Goal: Transaction & Acquisition: Purchase product/service

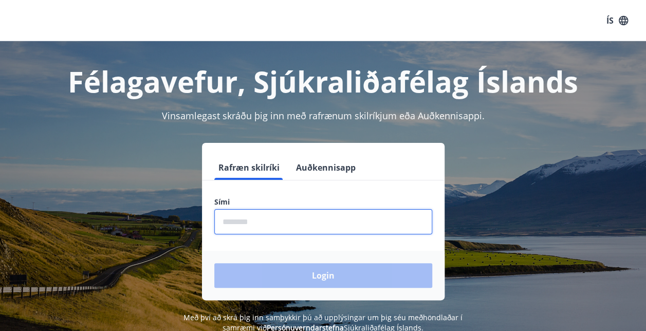
click at [274, 220] on input "phone" at bounding box center [323, 221] width 218 height 25
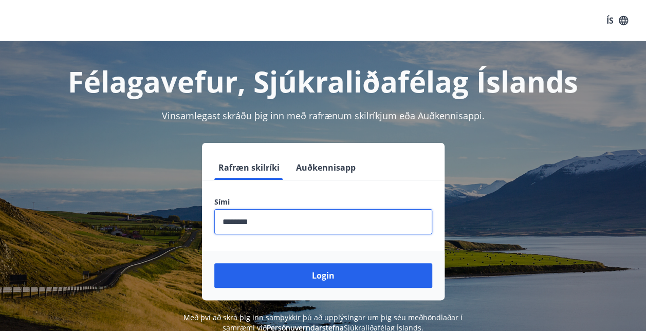
type input "********"
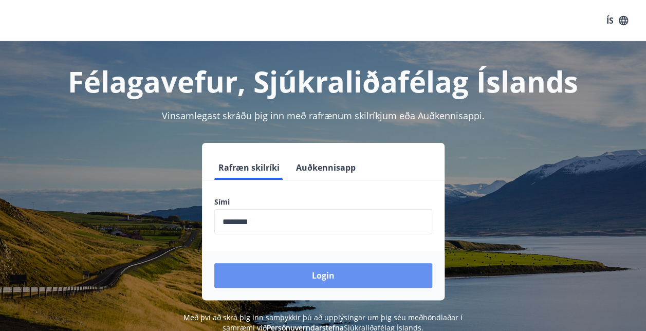
click at [312, 284] on button "Login" at bounding box center [323, 275] width 218 height 25
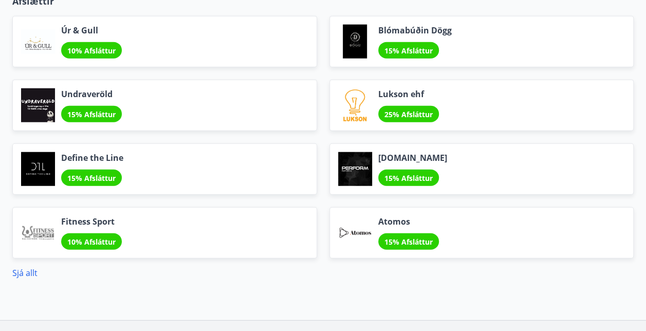
scroll to position [1197, 0]
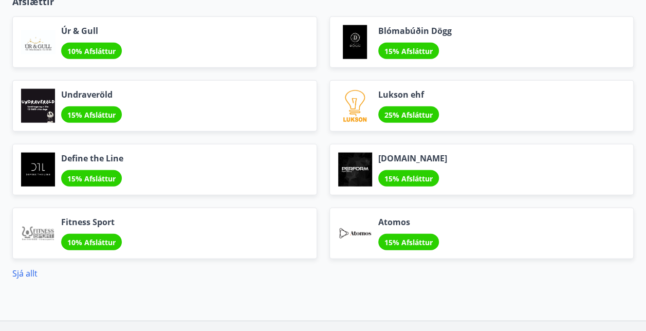
click at [28, 275] on link "Sjá allt" at bounding box center [24, 273] width 25 height 11
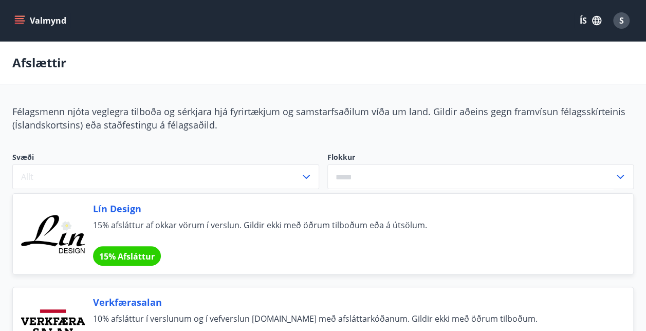
click at [18, 17] on icon "menu" at bounding box center [19, 20] width 10 height 10
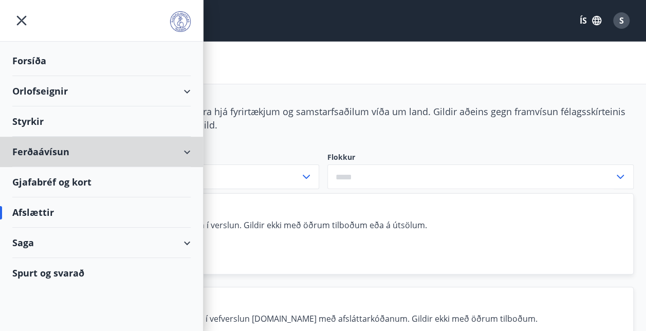
click at [192, 152] on icon at bounding box center [187, 152] width 12 height 12
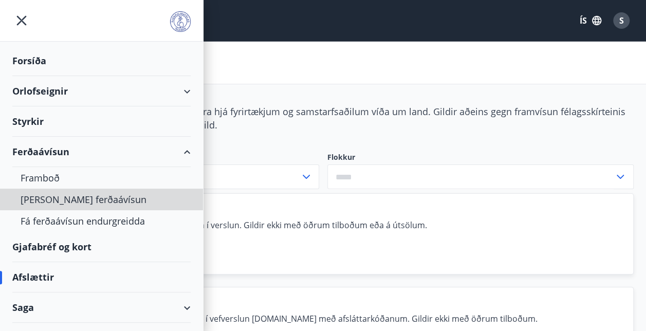
click at [83, 198] on div "[PERSON_NAME] ferðaávísun" at bounding box center [102, 199] width 162 height 22
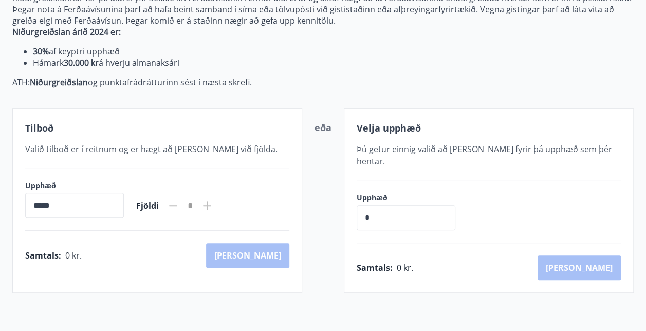
scroll to position [159, 0]
click at [115, 204] on input "*****" at bounding box center [74, 205] width 99 height 25
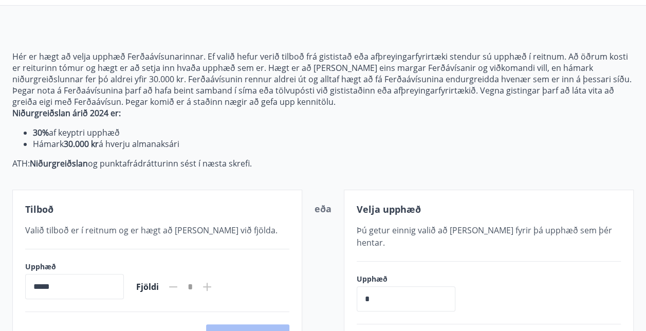
scroll to position [0, 0]
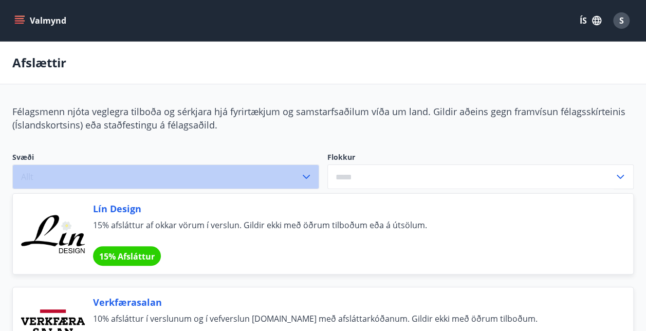
click at [308, 176] on icon "button" at bounding box center [306, 177] width 7 height 4
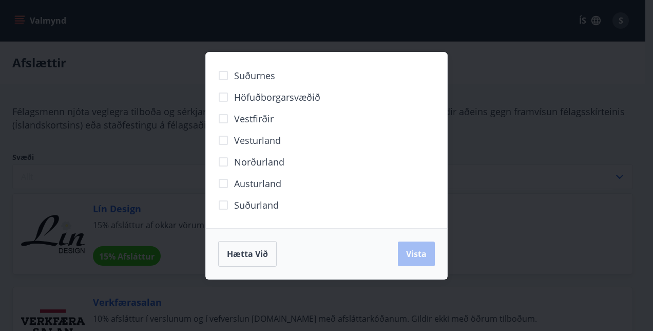
click at [260, 166] on span "Norðurland" at bounding box center [259, 161] width 50 height 13
click at [418, 251] on span "Vista" at bounding box center [416, 253] width 21 height 11
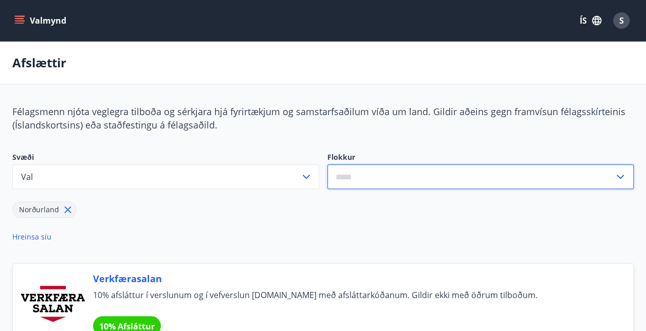
click at [469, 183] on input "text" at bounding box center [470, 176] width 287 height 25
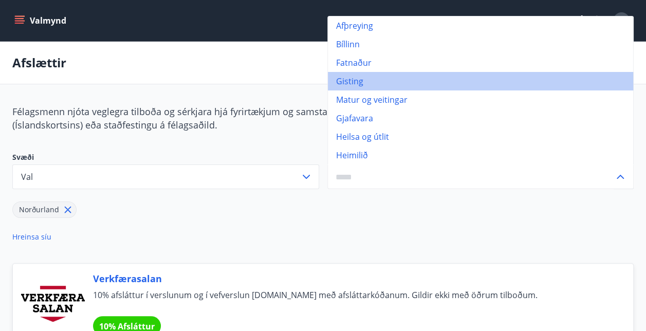
click at [347, 81] on li "Gisting" at bounding box center [481, 81] width 306 height 18
type input "*******"
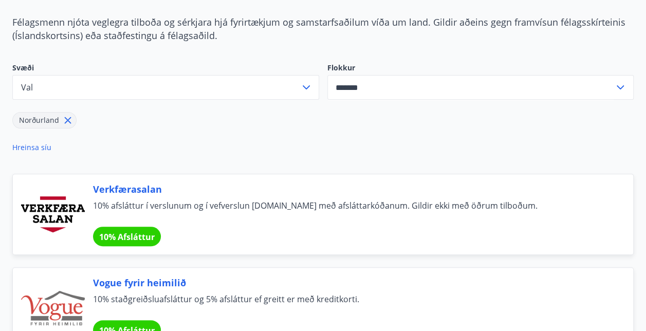
scroll to position [89, 0]
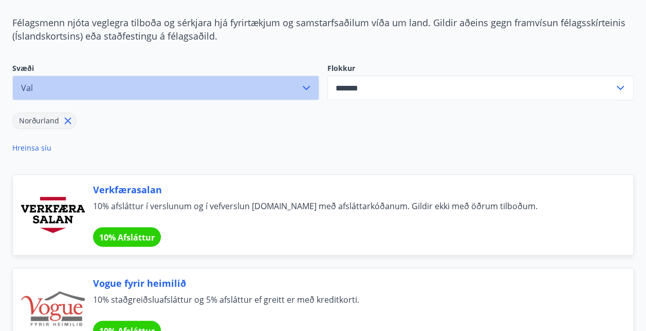
click at [304, 84] on icon "button" at bounding box center [306, 88] width 12 height 12
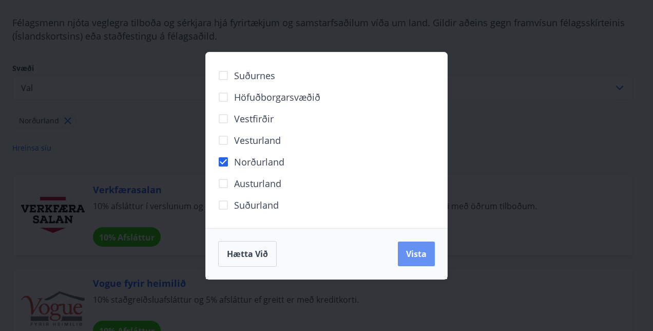
click at [423, 253] on span "Vista" at bounding box center [416, 253] width 21 height 11
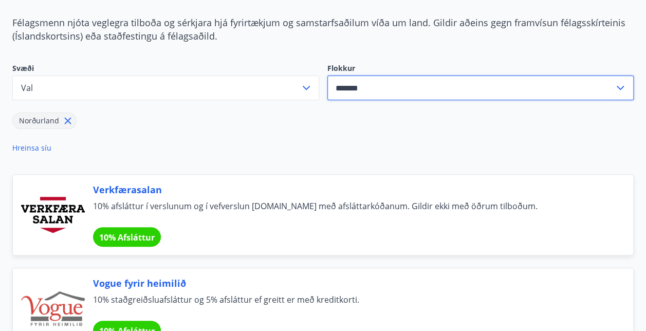
click at [424, 89] on input "*******" at bounding box center [470, 87] width 287 height 25
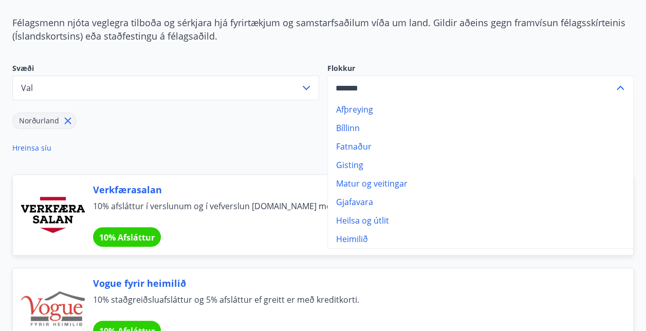
click at [528, 61] on div "Svæði Val Flokkur Afþreying Bíllinn Fatnaður Gisting Matur og veitingar Gjafava…" at bounding box center [316, 112] width 633 height 123
click at [352, 86] on input "*******" at bounding box center [470, 87] width 287 height 25
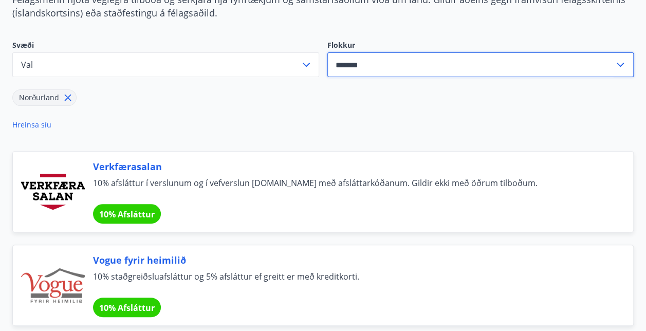
scroll to position [0, 0]
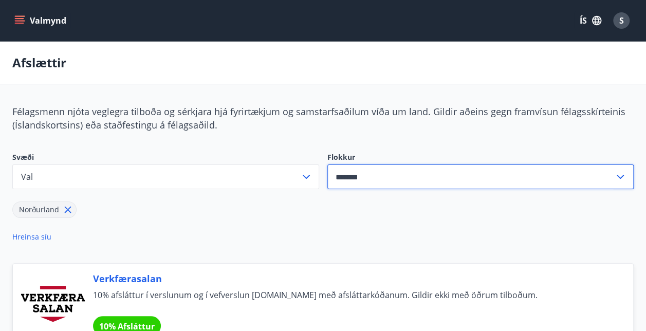
click at [415, 179] on input "*******" at bounding box center [470, 176] width 287 height 25
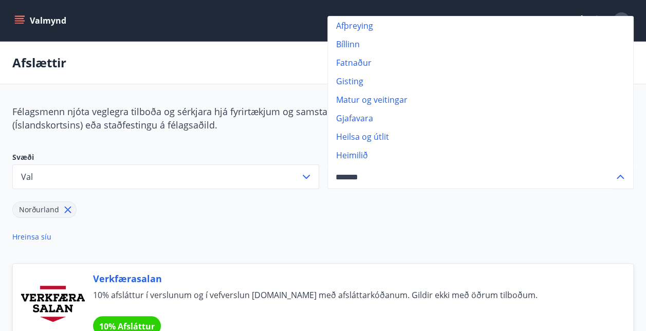
click at [196, 209] on div "Norðurland" at bounding box center [320, 203] width 616 height 29
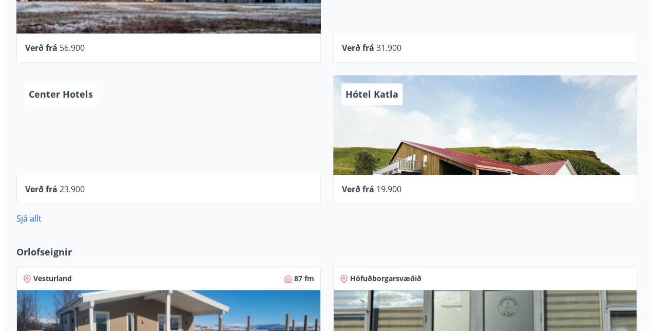
scroll to position [500, 0]
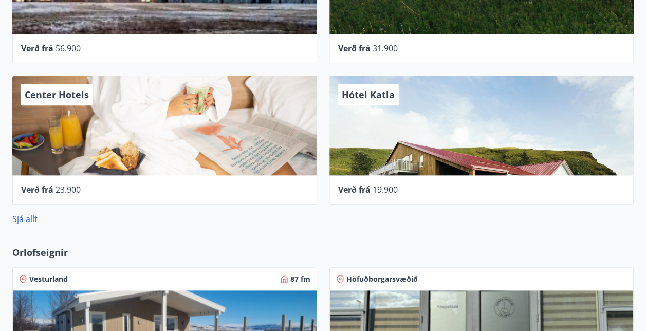
click at [430, 141] on div "Hótel Katla" at bounding box center [481, 125] width 305 height 100
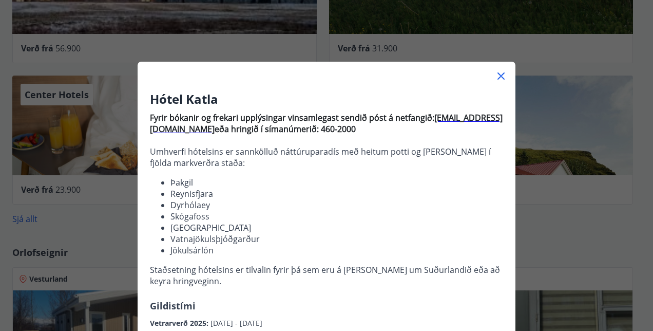
click at [498, 77] on icon at bounding box center [501, 75] width 7 height 7
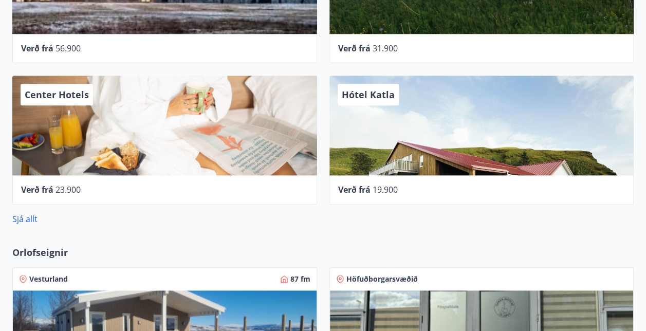
click at [396, 117] on div "Hótel Katla" at bounding box center [481, 125] width 305 height 100
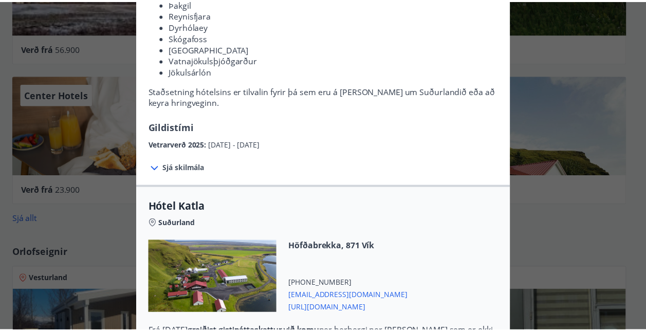
scroll to position [0, 0]
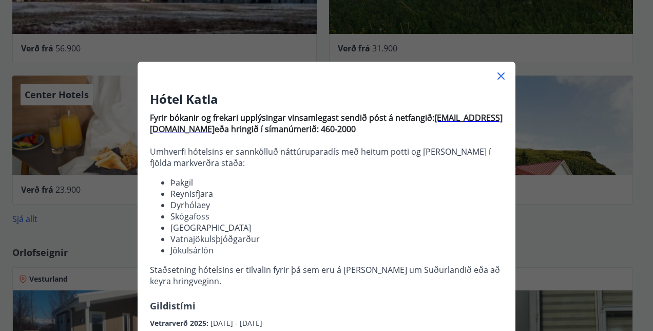
click at [497, 79] on icon at bounding box center [501, 76] width 12 height 12
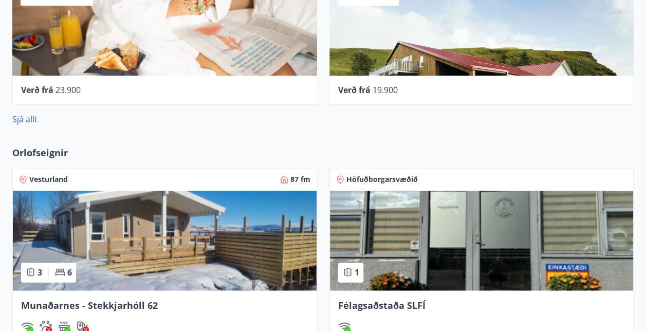
scroll to position [597, 0]
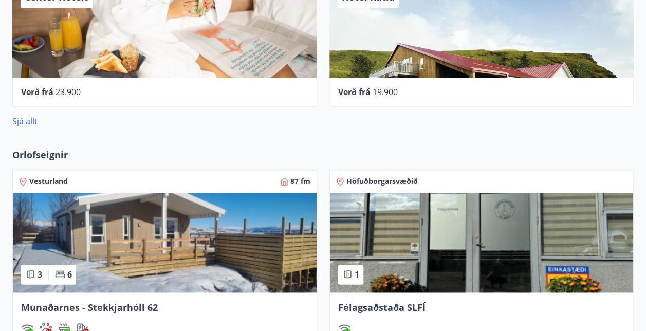
click at [29, 121] on link "Sjá allt" at bounding box center [24, 121] width 25 height 11
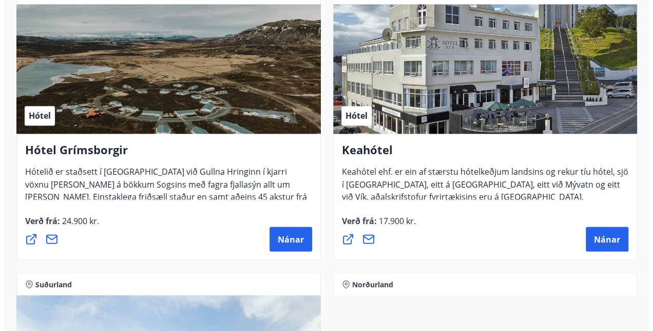
scroll to position [792, 0]
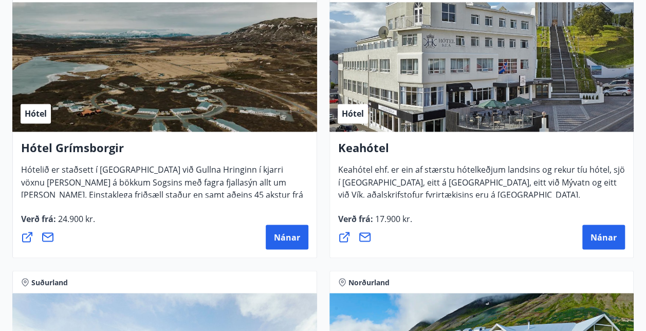
click at [521, 59] on div "Hótel" at bounding box center [481, 66] width 305 height 129
click at [601, 239] on span "Nánar" at bounding box center [603, 236] width 26 height 11
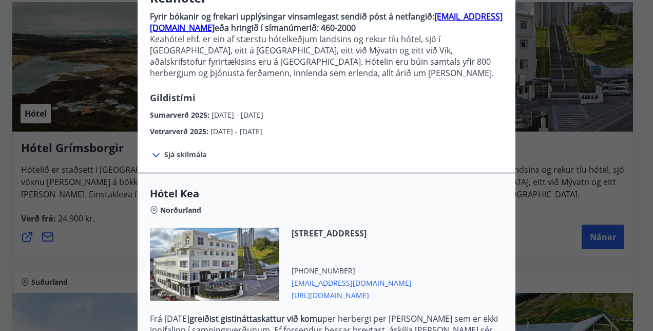
scroll to position [0, 0]
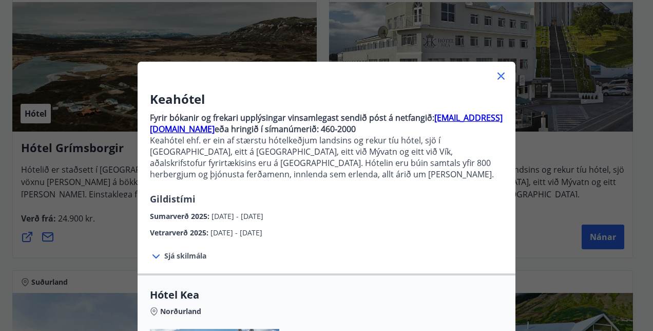
click at [155, 256] on icon at bounding box center [156, 256] width 12 height 12
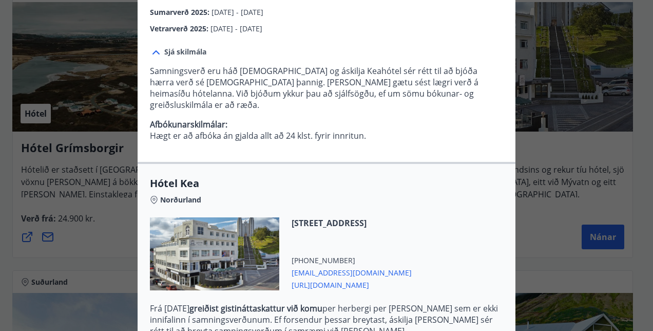
scroll to position [347, 0]
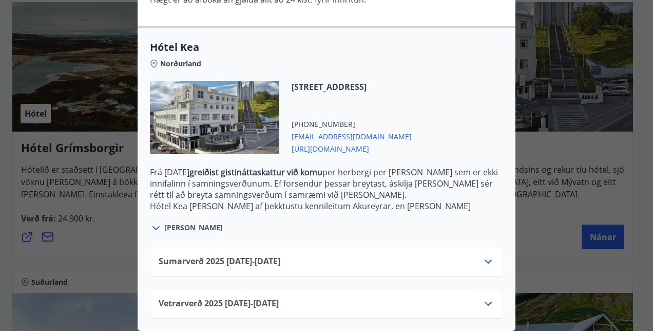
click at [317, 130] on span "[EMAIL_ADDRESS][DOMAIN_NAME]" at bounding box center [352, 135] width 120 height 12
drag, startPoint x: 317, startPoint y: 130, endPoint x: 393, endPoint y: 40, distance: 117.7
click at [393, 40] on span "Hótel Kea" at bounding box center [326, 47] width 353 height 14
click at [482, 256] on icon at bounding box center [488, 261] width 12 height 12
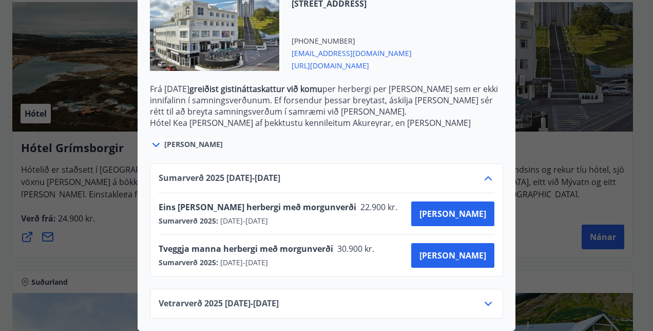
scroll to position [430, 0]
click at [478, 208] on span "[PERSON_NAME]" at bounding box center [453, 213] width 67 height 11
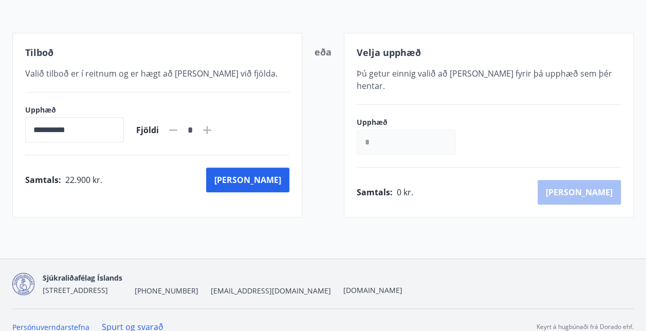
scroll to position [235, 0]
click at [207, 129] on icon at bounding box center [206, 129] width 1 height 1
type input "*"
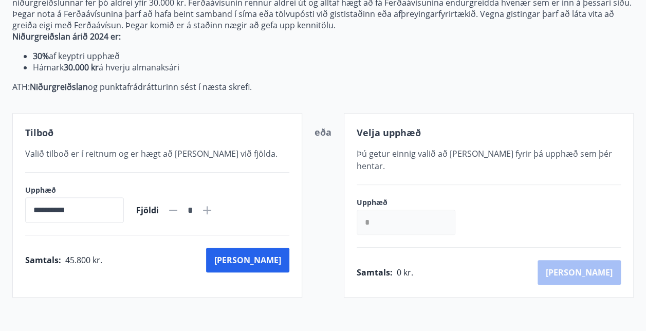
scroll to position [153, 0]
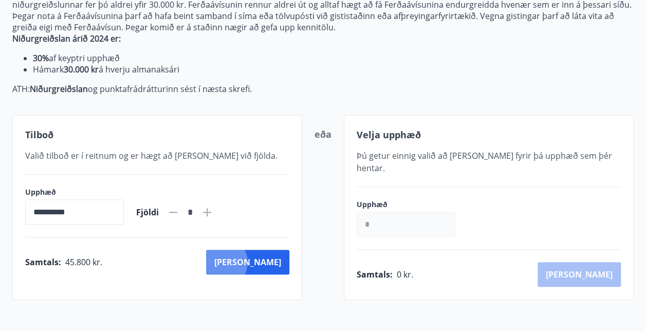
click at [268, 261] on button "[PERSON_NAME]" at bounding box center [247, 262] width 83 height 25
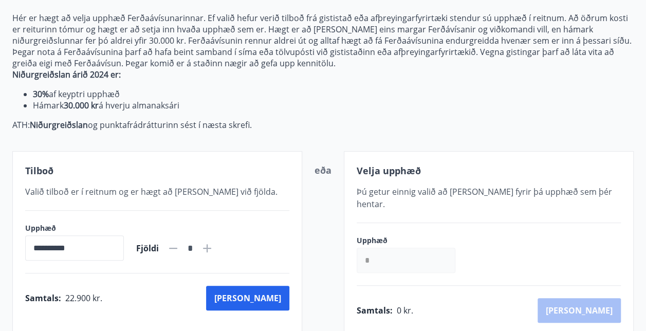
scroll to position [235, 0]
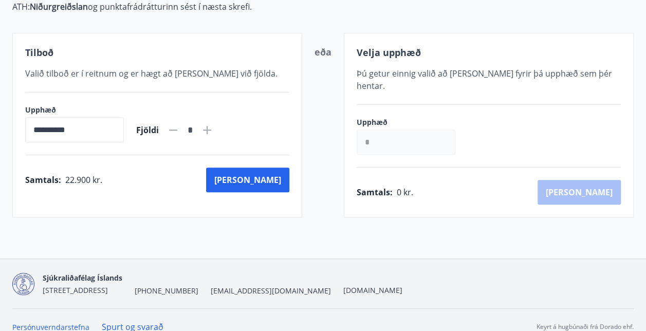
scroll to position [1, 0]
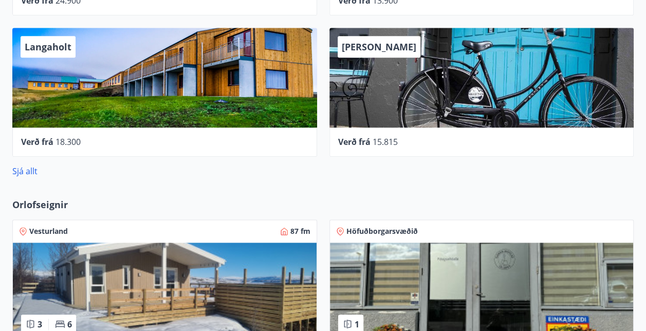
scroll to position [546, 0]
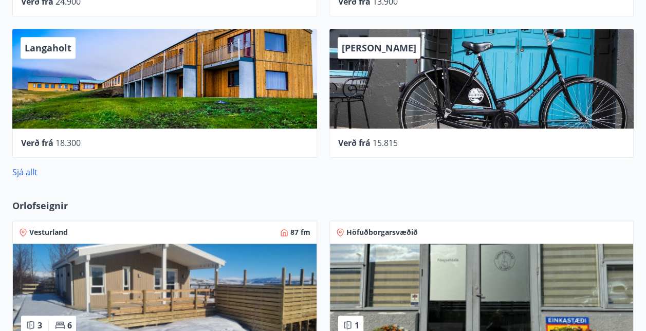
click at [33, 169] on link "Sjá allt" at bounding box center [24, 171] width 25 height 11
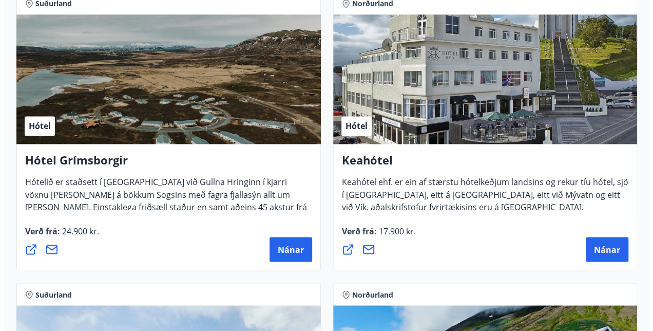
scroll to position [780, 0]
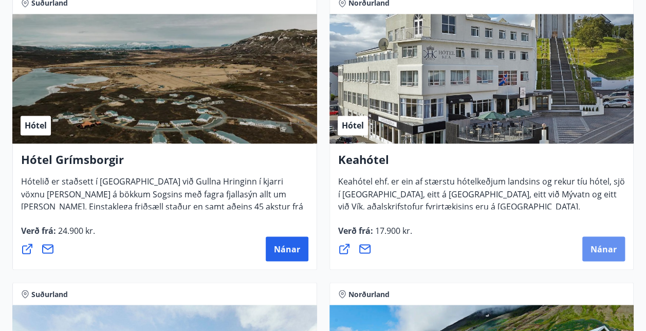
click at [603, 247] on span "Nánar" at bounding box center [603, 248] width 26 height 11
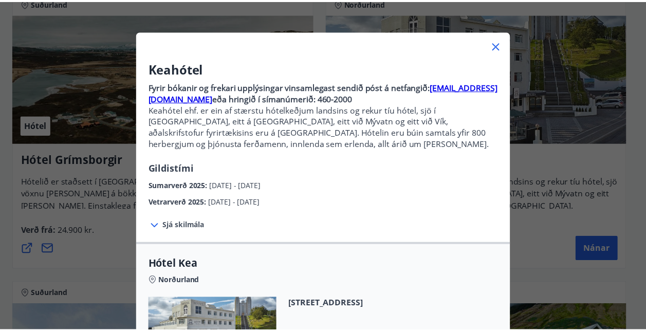
scroll to position [30, 0]
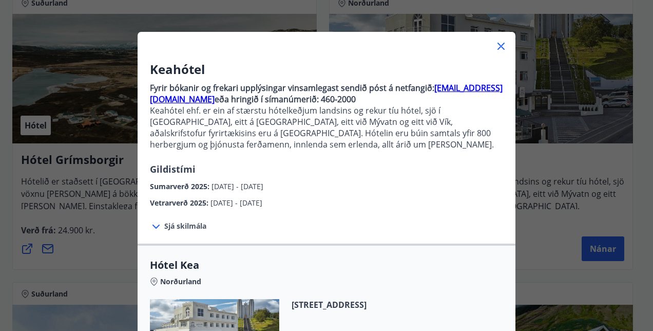
click at [499, 44] on icon at bounding box center [501, 46] width 7 height 7
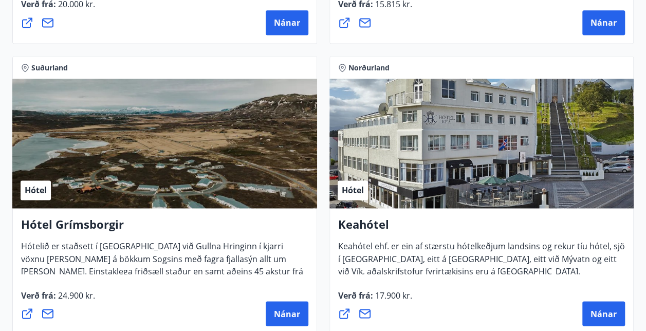
scroll to position [719, 0]
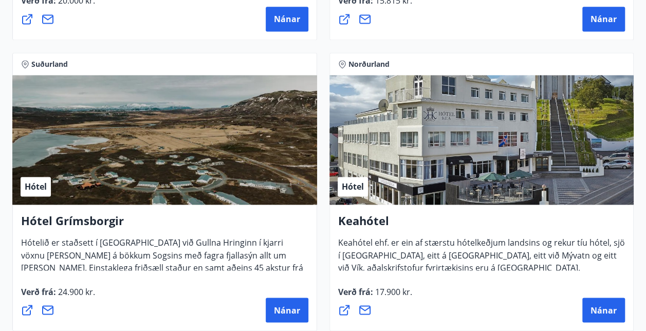
drag, startPoint x: 410, startPoint y: 129, endPoint x: 375, endPoint y: 137, distance: 36.3
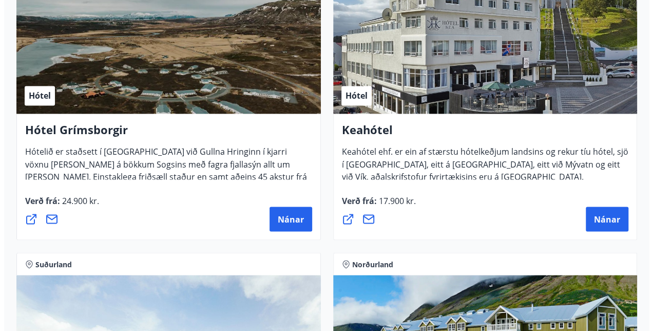
scroll to position [810, 0]
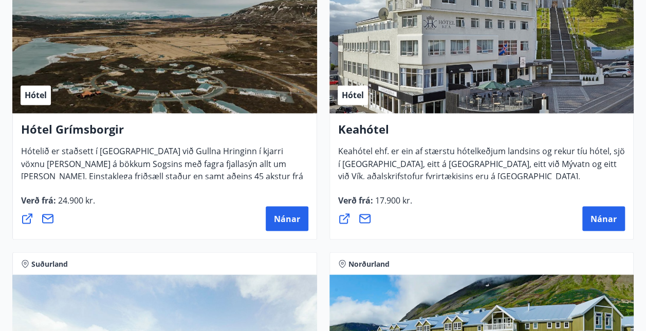
click at [604, 217] on span "Nánar" at bounding box center [603, 218] width 26 height 11
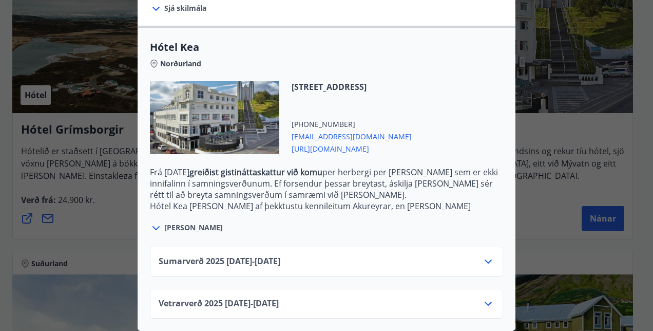
scroll to position [255, 0]
click at [486, 255] on icon at bounding box center [488, 261] width 12 height 12
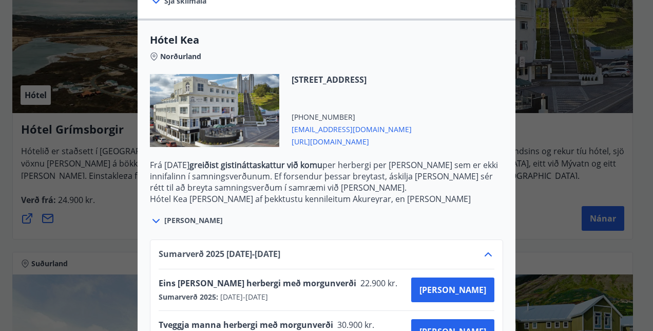
scroll to position [337, 0]
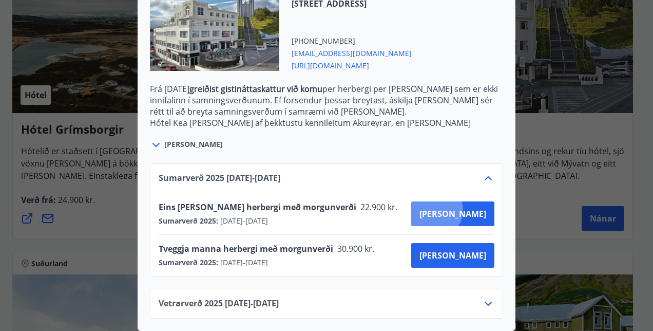
click at [471, 208] on span "[PERSON_NAME]" at bounding box center [453, 213] width 67 height 11
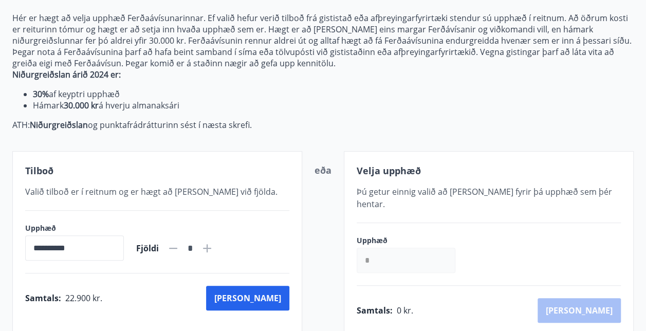
scroll to position [235, 0]
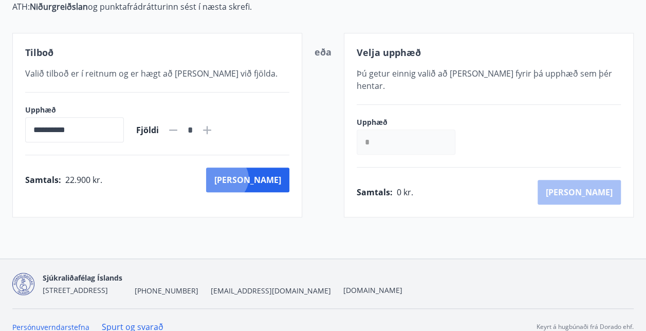
click at [270, 177] on button "[PERSON_NAME]" at bounding box center [247, 179] width 83 height 25
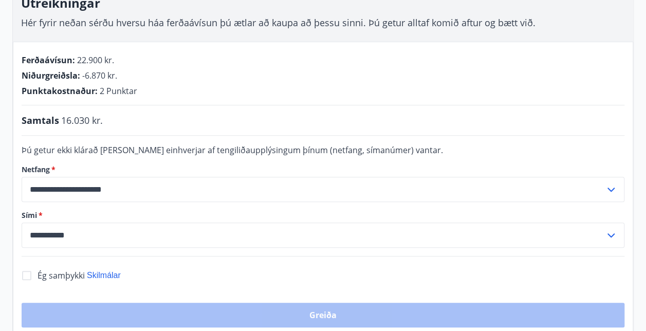
scroll to position [183, 0]
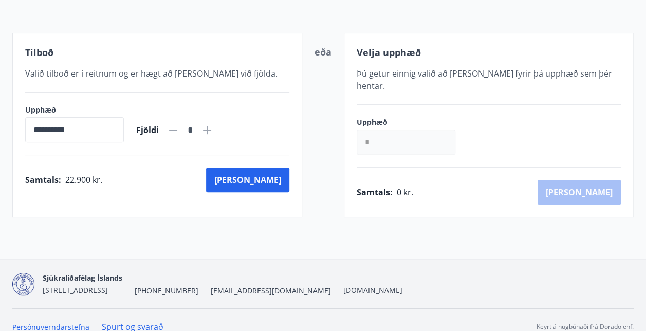
scroll to position [183, 0]
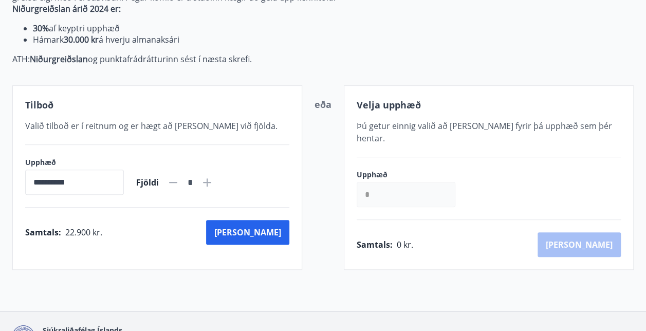
click at [213, 184] on icon at bounding box center [207, 182] width 12 height 12
type input "*"
click at [272, 233] on button "[PERSON_NAME]" at bounding box center [247, 232] width 83 height 25
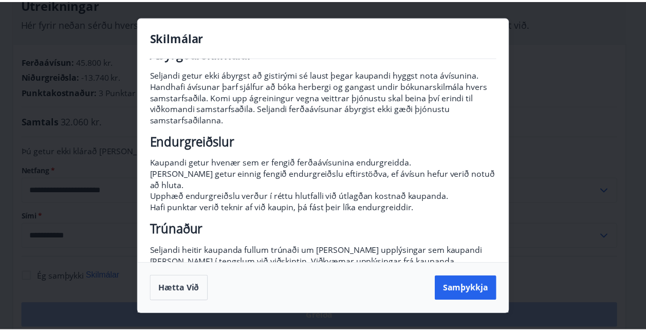
scroll to position [169, 0]
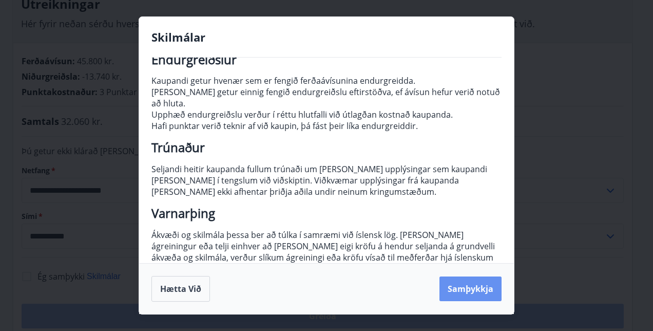
click at [470, 292] on button "Samþykkja" at bounding box center [471, 288] width 62 height 25
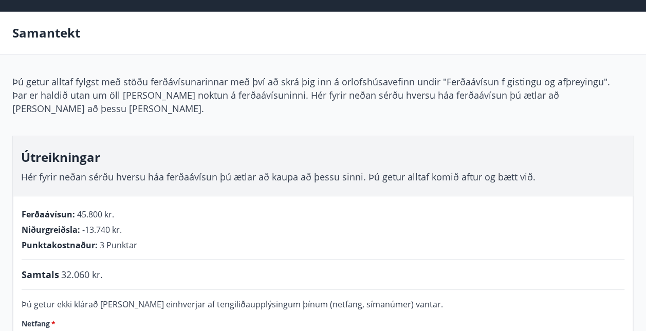
scroll to position [30, 0]
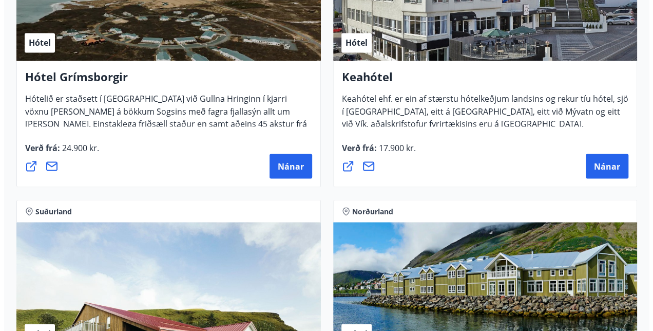
scroll to position [862, 0]
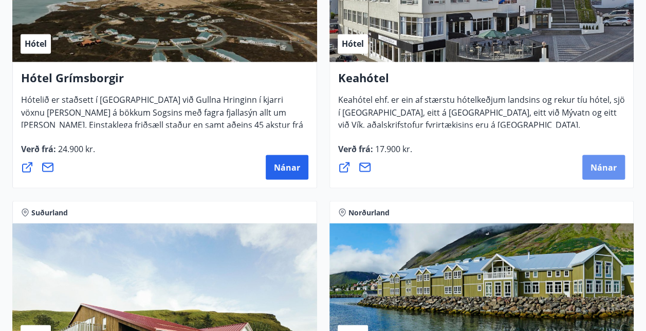
click at [608, 167] on span "Nánar" at bounding box center [603, 166] width 26 height 11
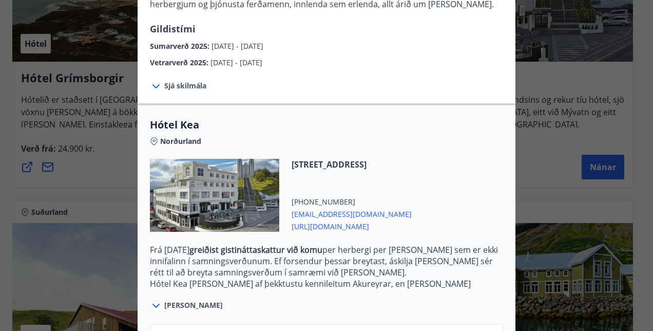
scroll to position [255, 0]
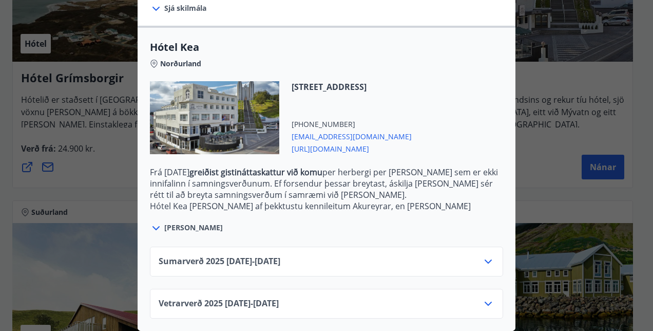
click at [422, 247] on div "Sumarverð [PHONE_NUMBER][DATE] - [DATE]" at bounding box center [326, 262] width 353 height 30
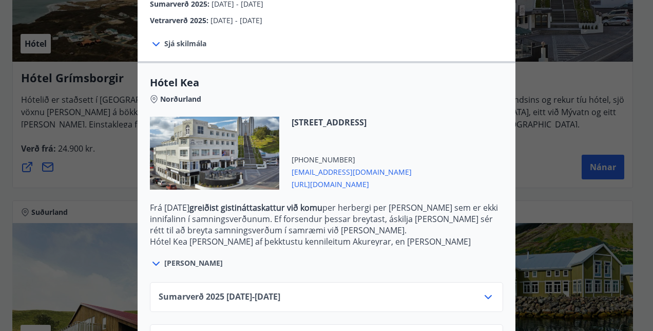
scroll to position [214, 0]
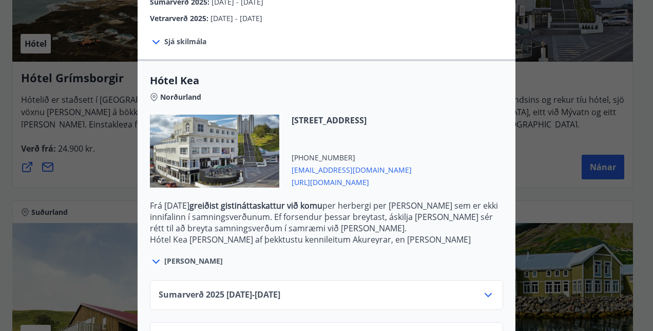
click at [183, 42] on span "Sjá skilmála" at bounding box center [185, 41] width 42 height 10
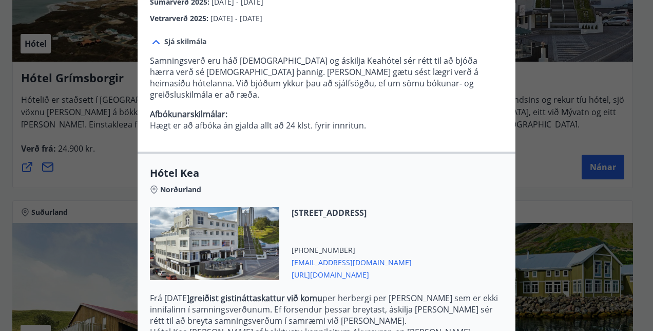
scroll to position [347, 0]
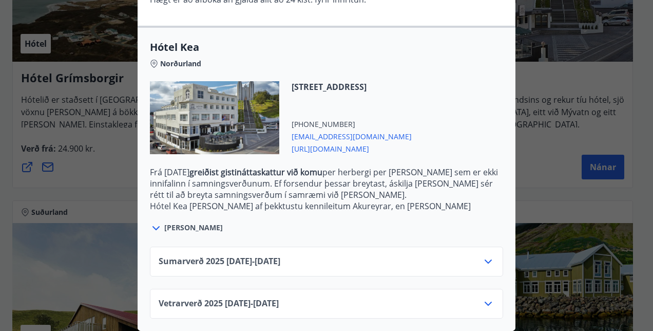
click at [155, 223] on icon at bounding box center [156, 228] width 12 height 12
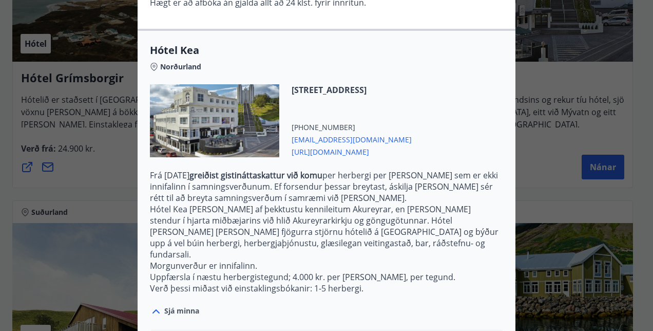
scroll to position [416, 0]
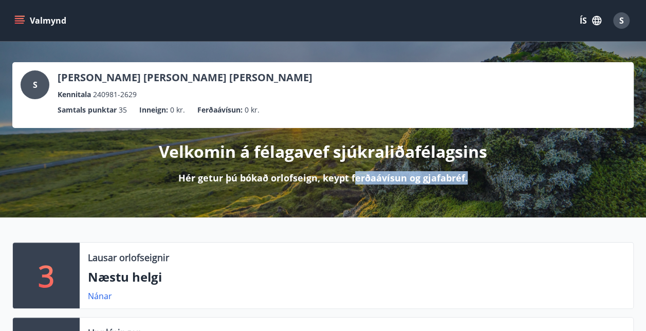
drag, startPoint x: 353, startPoint y: 175, endPoint x: 465, endPoint y: 175, distance: 112.5
click at [465, 175] on p "Hér getur þú bókað orlofseign, keypt ferðaávísun og gjafabréf." at bounding box center [322, 177] width 289 height 13
drag, startPoint x: 465, startPoint y: 175, endPoint x: 451, endPoint y: 176, distance: 14.4
copy p "erðaávísun og gjafabréf."
